Goal: Navigation & Orientation: Find specific page/section

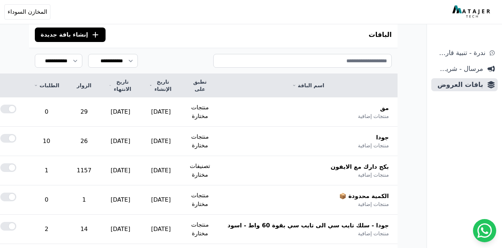
scroll to position [69, 0]
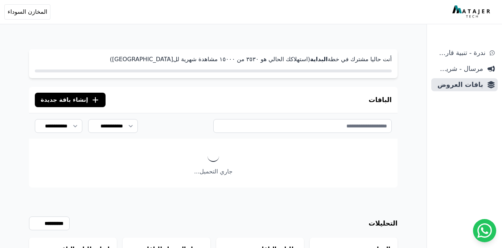
scroll to position [35, 0]
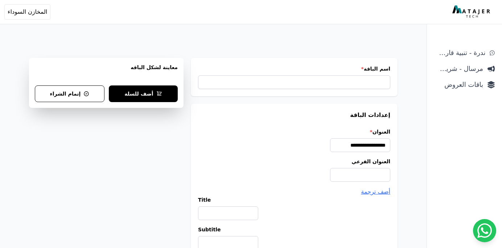
scroll to position [136, 0]
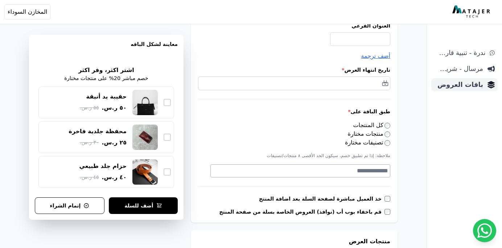
click at [468, 88] on span "باقات العروض" at bounding box center [458, 85] width 49 height 10
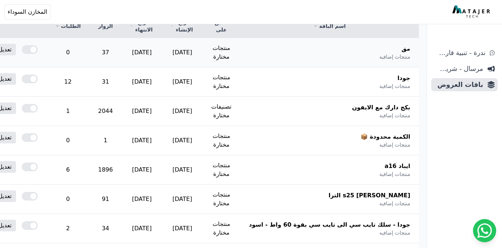
scroll to position [127, -21]
